Goal: Book appointment/travel/reservation

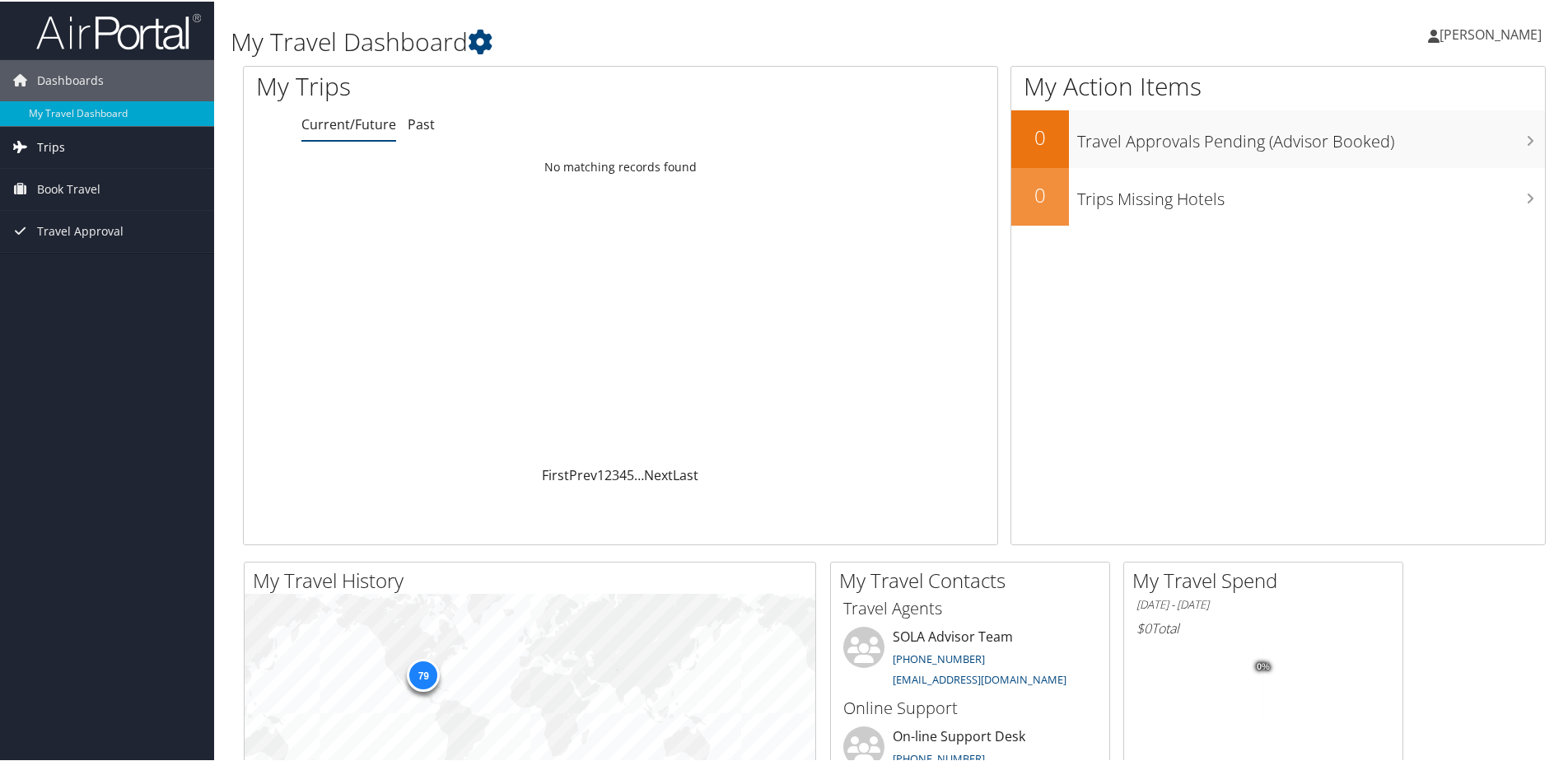
click at [105, 156] on link "Trips" at bounding box center [107, 146] width 214 height 42
click at [95, 184] on link "Current/Future Trips" at bounding box center [107, 178] width 214 height 25
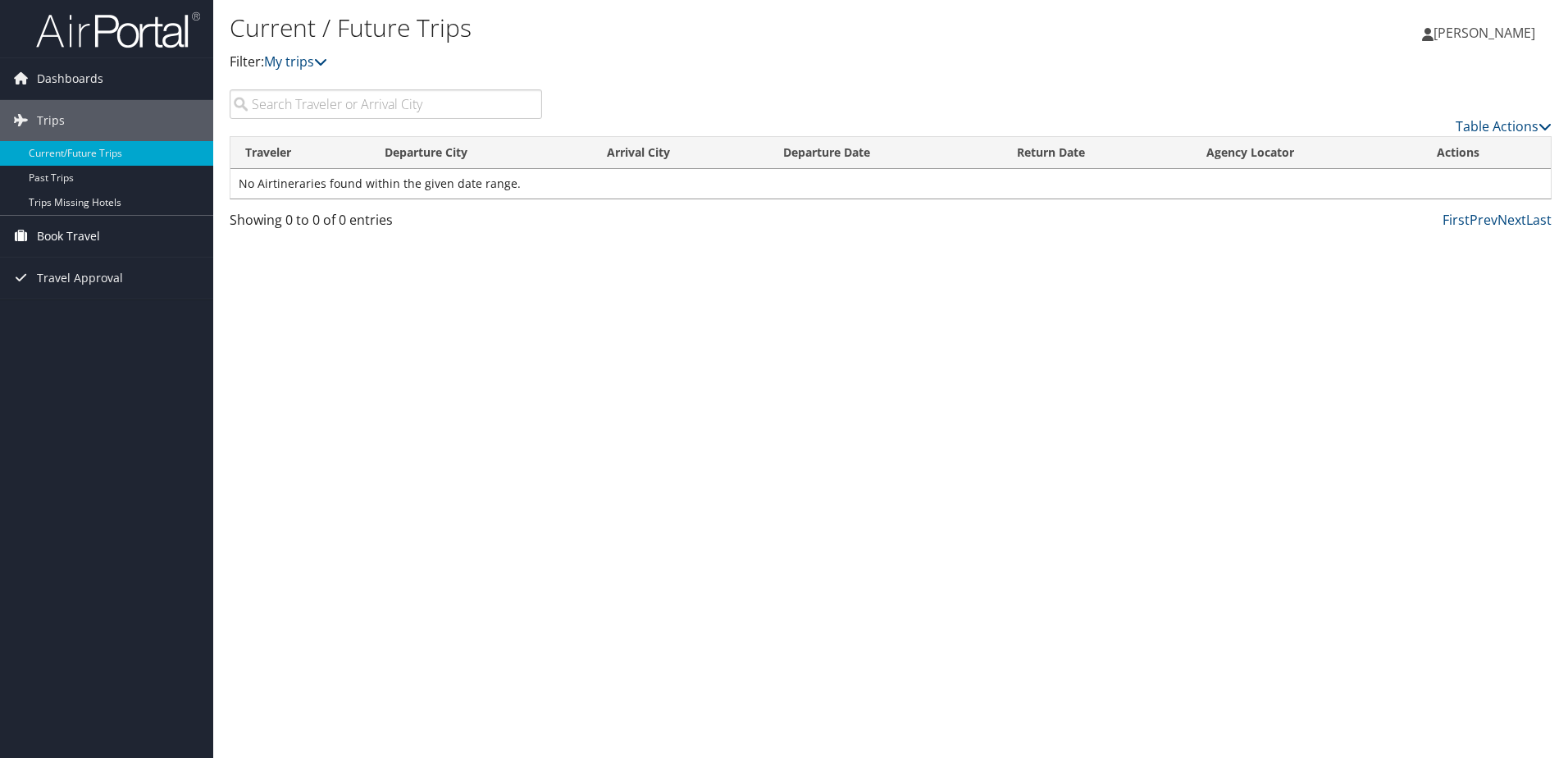
click at [96, 235] on span "Book Travel" at bounding box center [68, 237] width 63 height 41
click at [138, 231] on link "Book Travel" at bounding box center [107, 237] width 213 height 41
click at [123, 243] on link "Book Travel" at bounding box center [107, 237] width 213 height 41
click at [123, 269] on link "Approval Request (Beta)" at bounding box center [107, 268] width 213 height 25
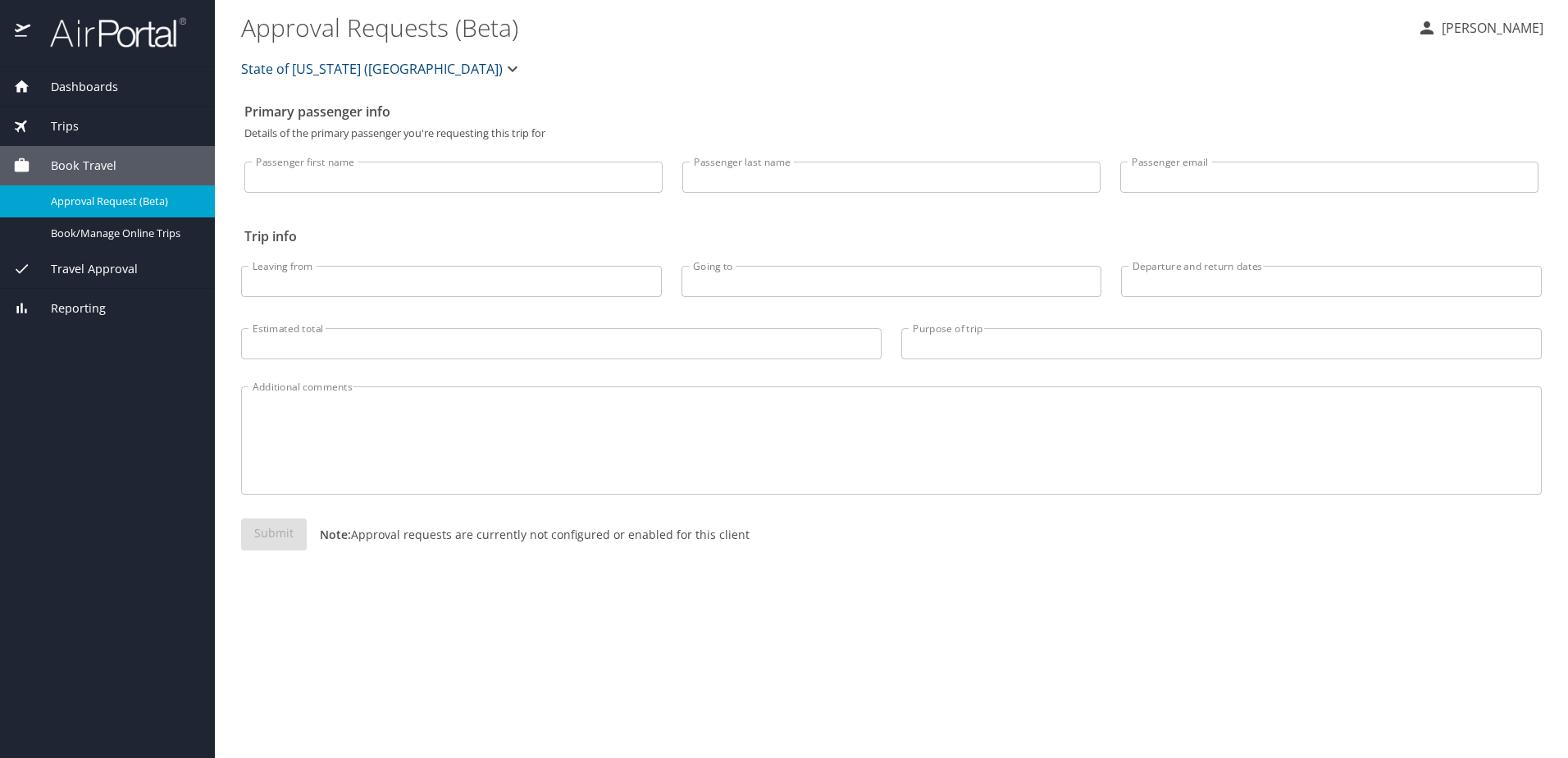
click at [90, 268] on span "Travel Approval" at bounding box center [84, 268] width 108 height 18
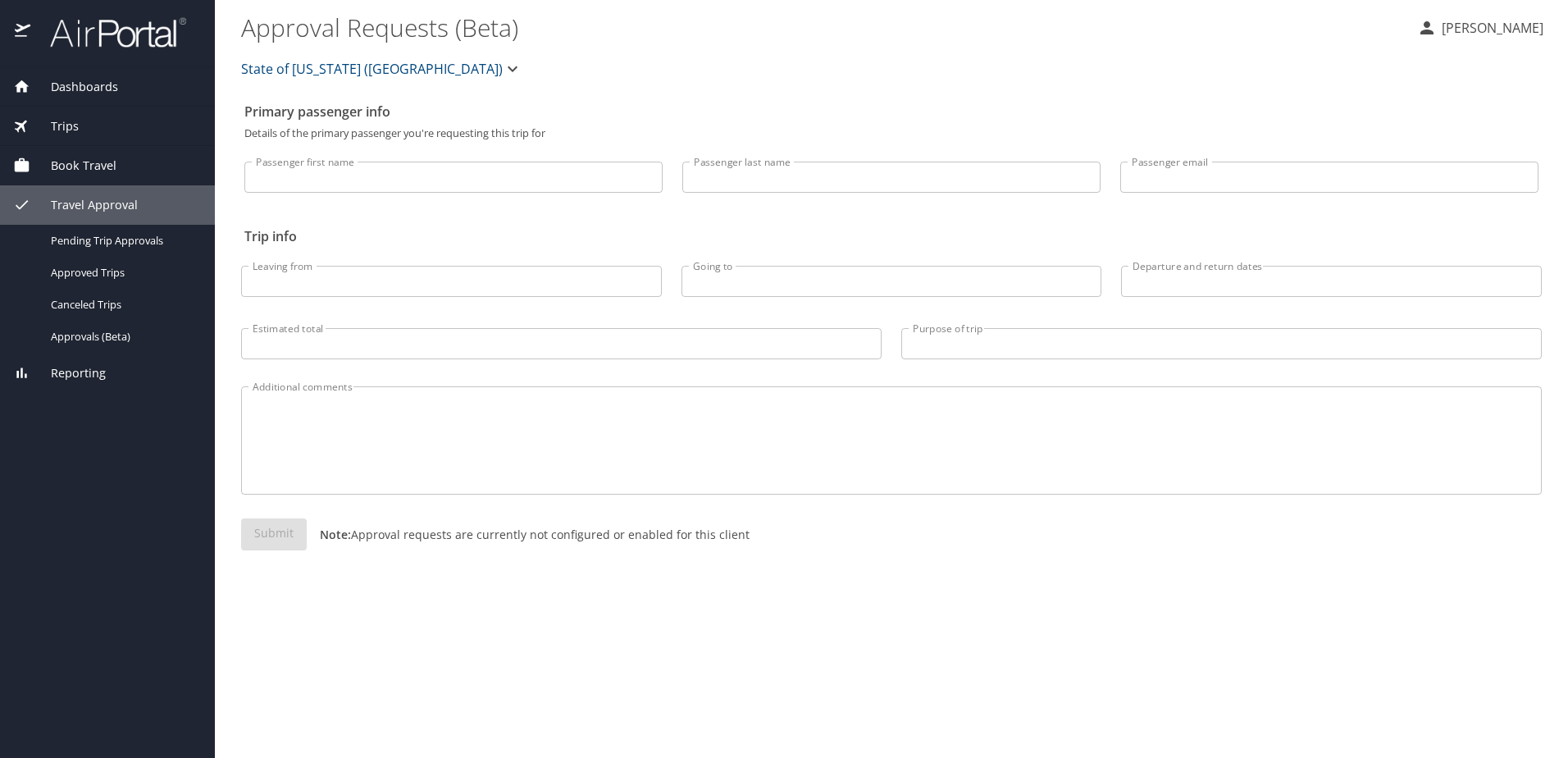
click at [97, 173] on span "Book Travel" at bounding box center [73, 166] width 86 height 18
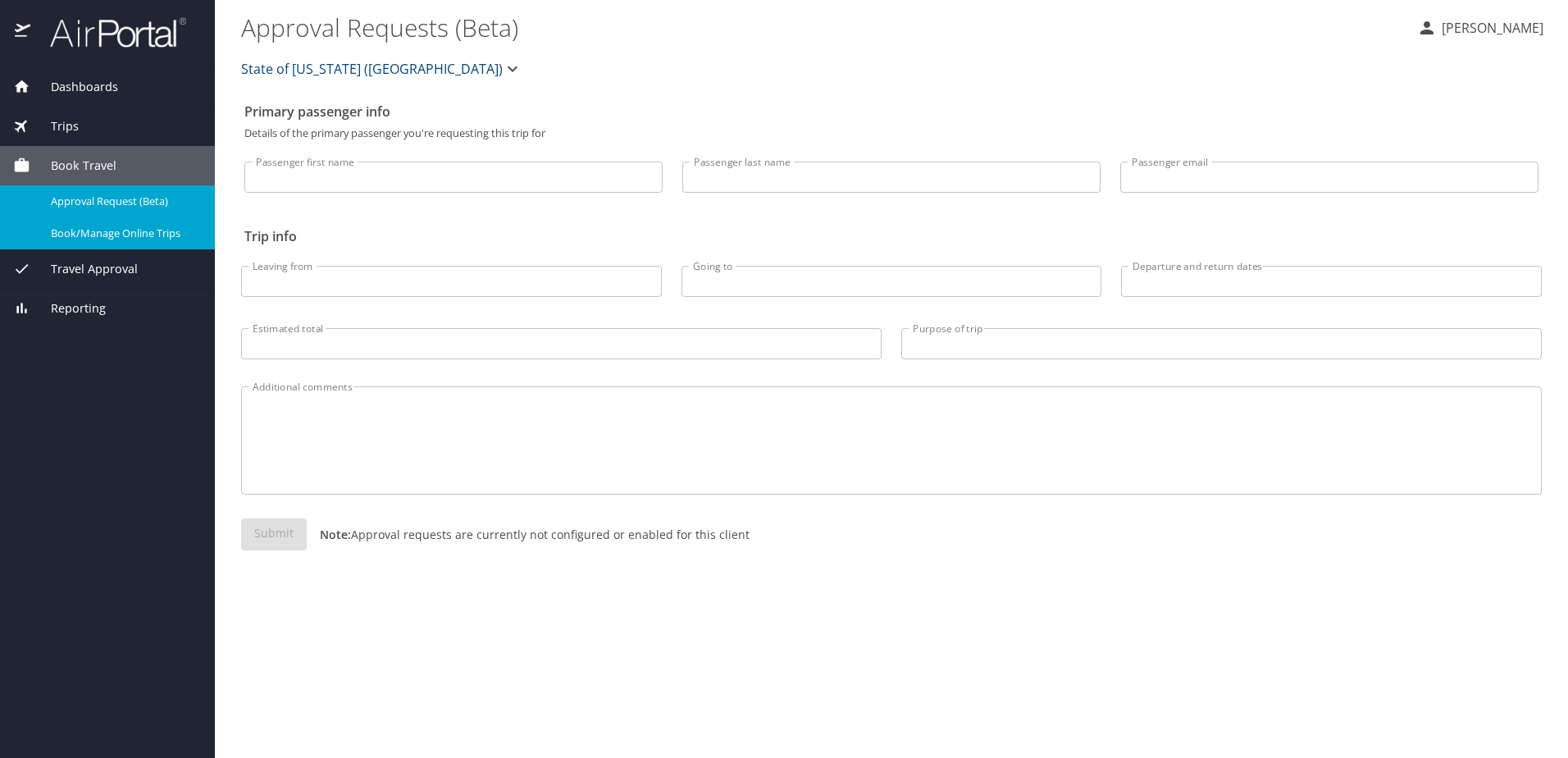
click at [96, 240] on span "Book/Manage Online Trips" at bounding box center [123, 234] width 144 height 16
